Goal: Transaction & Acquisition: Purchase product/service

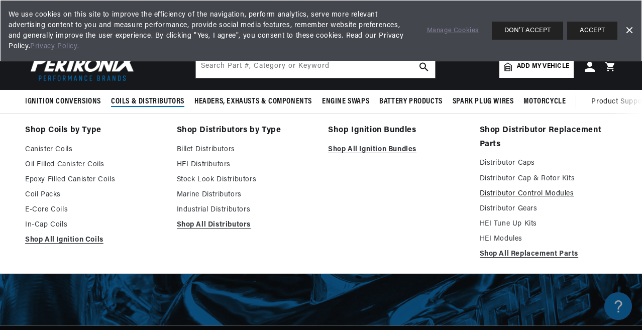
click at [520, 191] on link "Distributor Control Modules" at bounding box center [549, 194] width 138 height 12
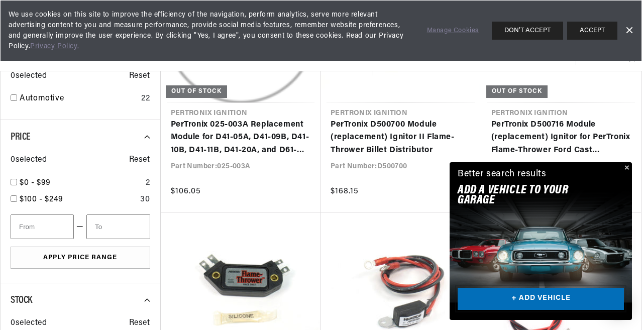
click at [550, 301] on link "+ ADD VEHICLE" at bounding box center [541, 299] width 166 height 23
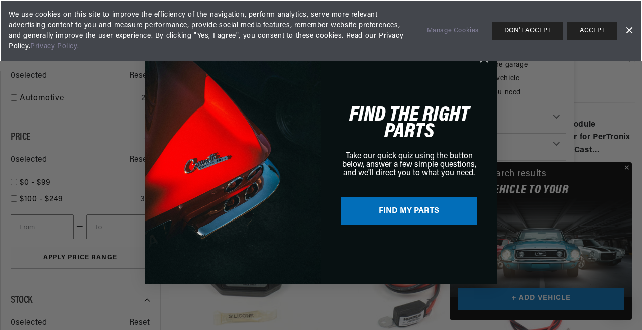
scroll to position [0, 375]
click at [409, 210] on button "FIND MY PARTS" at bounding box center [409, 211] width 136 height 27
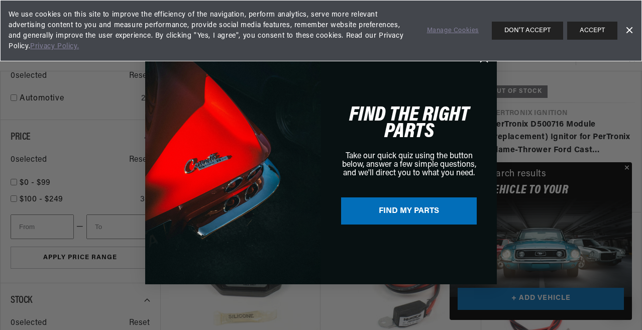
click at [420, 209] on button "FIND MY PARTS" at bounding box center [409, 211] width 136 height 27
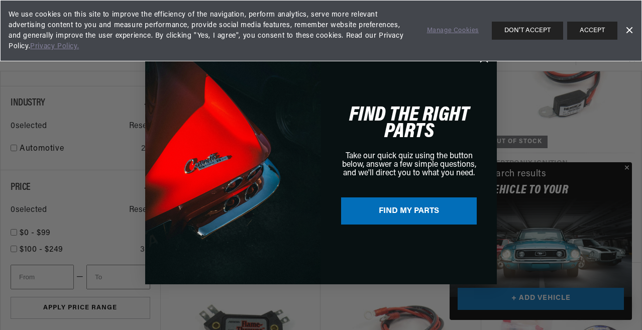
click at [480, 60] on div "We use cookies on this site to improve the efficiency of the navigation, perfor…" at bounding box center [321, 30] width 642 height 61
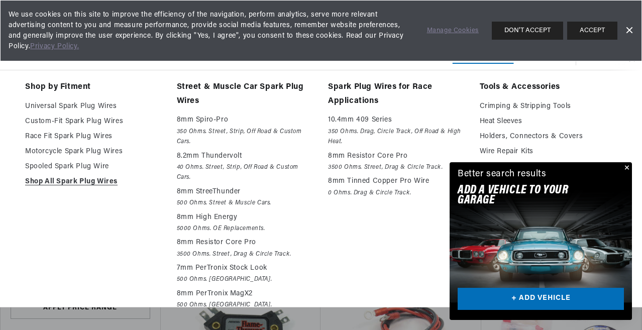
scroll to position [0, 0]
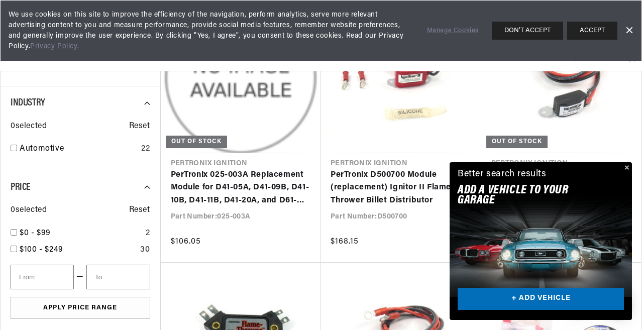
click at [624, 166] on button "Close" at bounding box center [626, 168] width 12 height 12
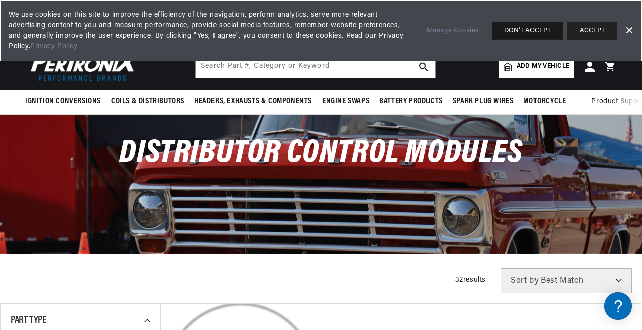
click at [528, 26] on button "DON'T ACCEPT" at bounding box center [527, 31] width 71 height 18
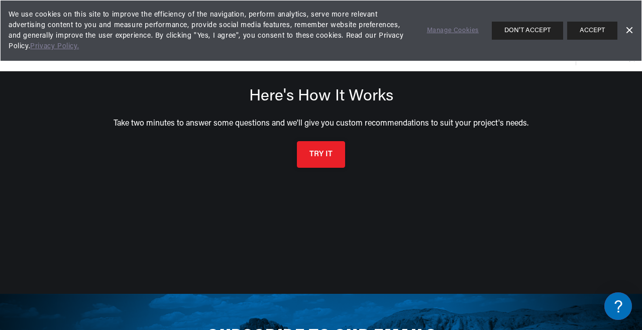
click at [319, 154] on button "TRY IT" at bounding box center [321, 154] width 48 height 27
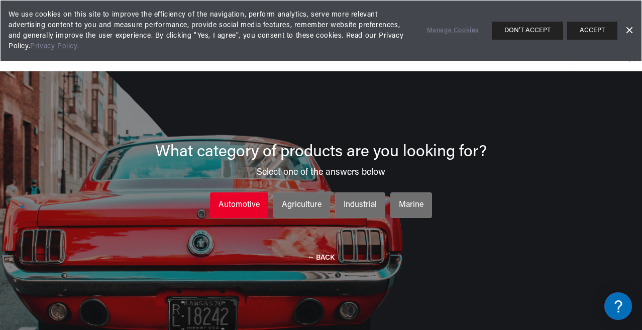
click at [237, 203] on div "Automotive" at bounding box center [239, 205] width 41 height 13
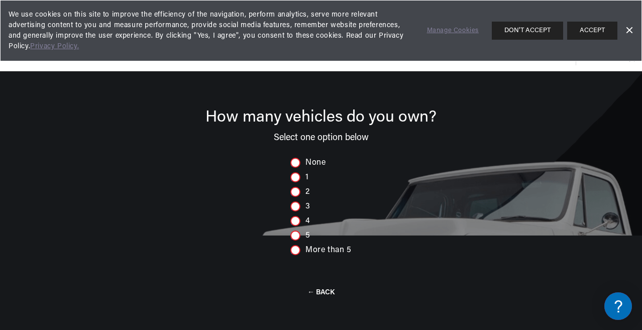
scroll to position [0, 375]
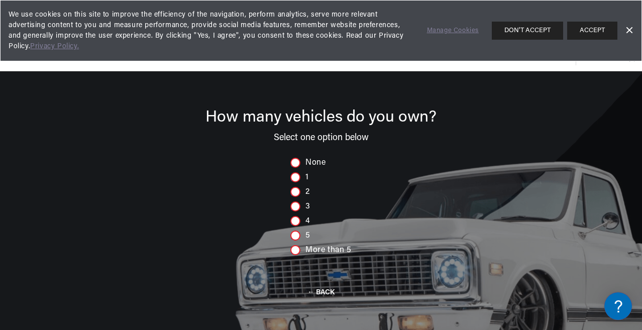
click at [295, 204] on div at bounding box center [295, 207] width 10 height 10
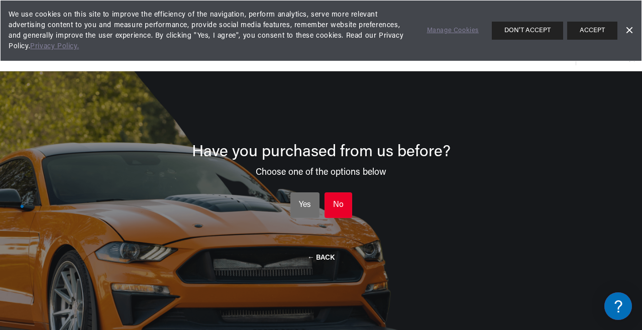
click at [340, 202] on div "No" at bounding box center [338, 205] width 11 height 13
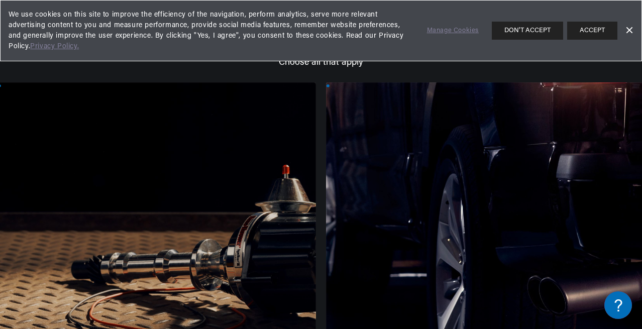
scroll to position [0, 0]
click at [116, 300] on div at bounding box center [156, 253] width 319 height 342
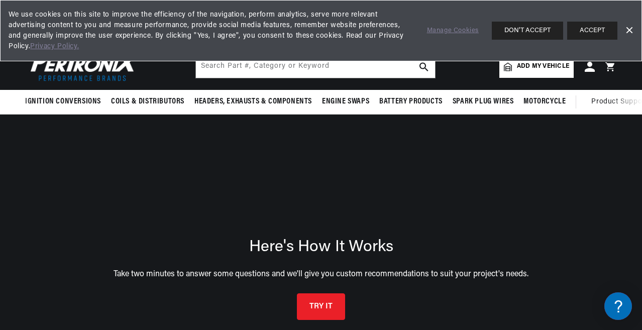
scroll to position [0, 375]
click at [528, 28] on button "DON'T ACCEPT" at bounding box center [527, 31] width 71 height 18
